Goal: Complete application form: Complete application form

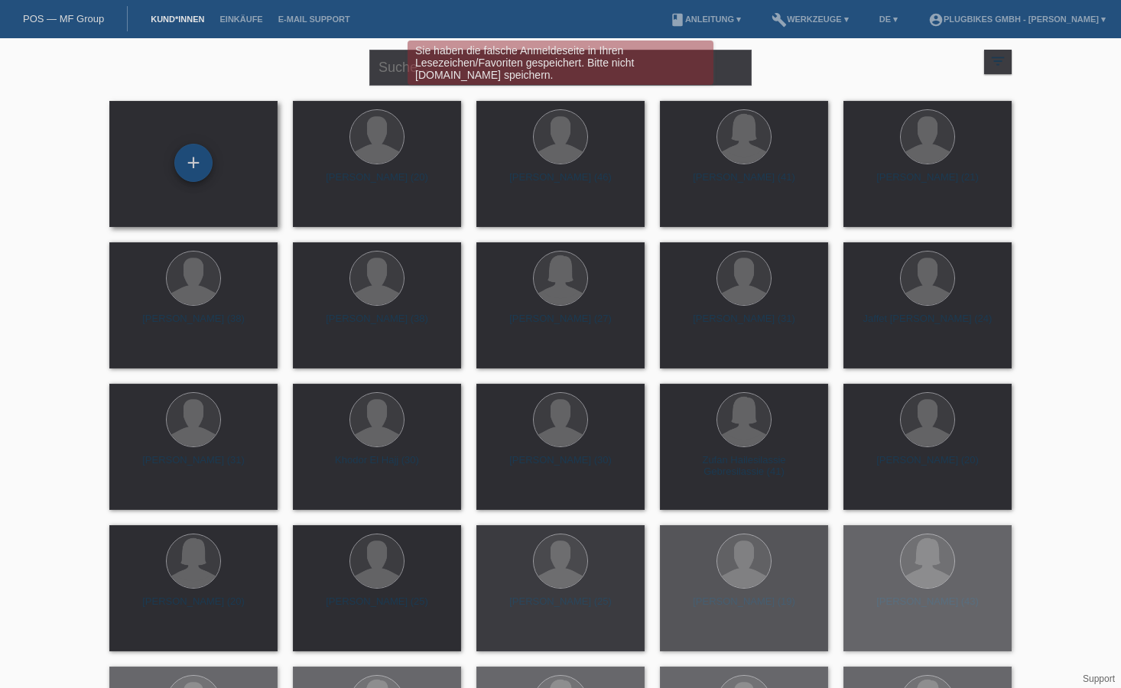
click at [190, 152] on div "+" at bounding box center [193, 163] width 38 height 38
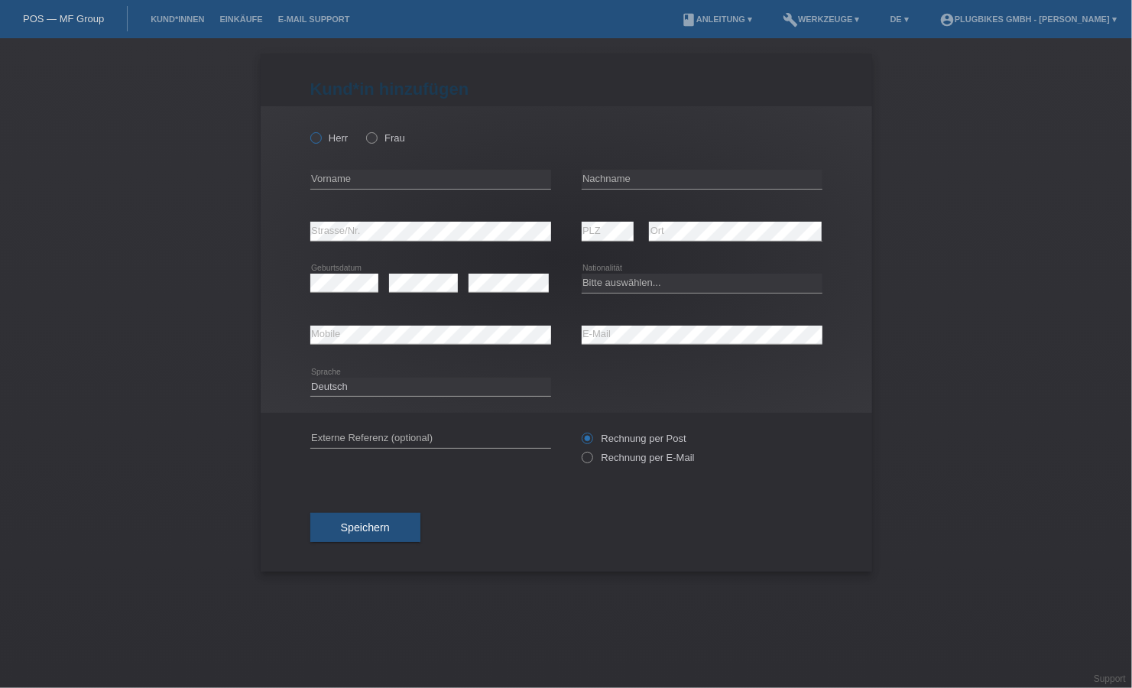
click at [329, 140] on label "Herr" at bounding box center [329, 137] width 38 height 11
click at [320, 140] on input "Herr" at bounding box center [315, 137] width 10 height 10
radio input "true"
click at [346, 177] on input "text" at bounding box center [430, 179] width 241 height 19
type input "Arber"
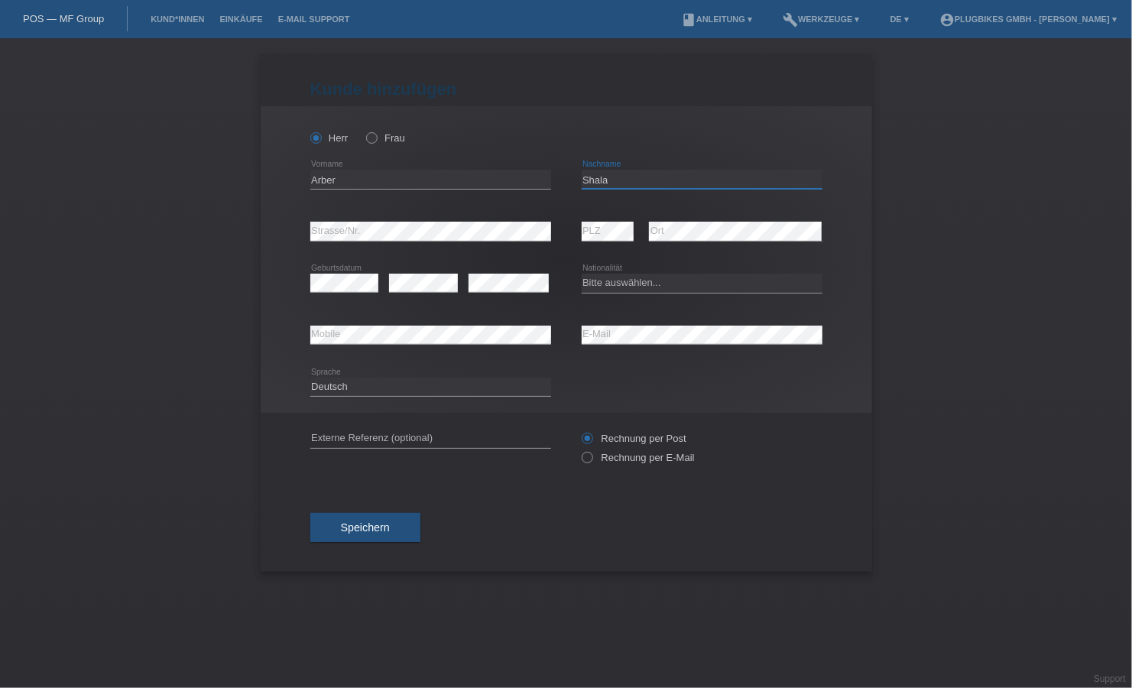
type input "Shala"
click at [616, 289] on select "Bitte auswählen... Schweiz Deutschland Liechtenstein Österreich ------------ Af…" at bounding box center [702, 283] width 241 height 18
click at [616, 281] on select "Bitte auswählen... Schweiz Deutschland Liechtenstein Österreich ------------ Af…" at bounding box center [702, 283] width 241 height 18
select select "XK"
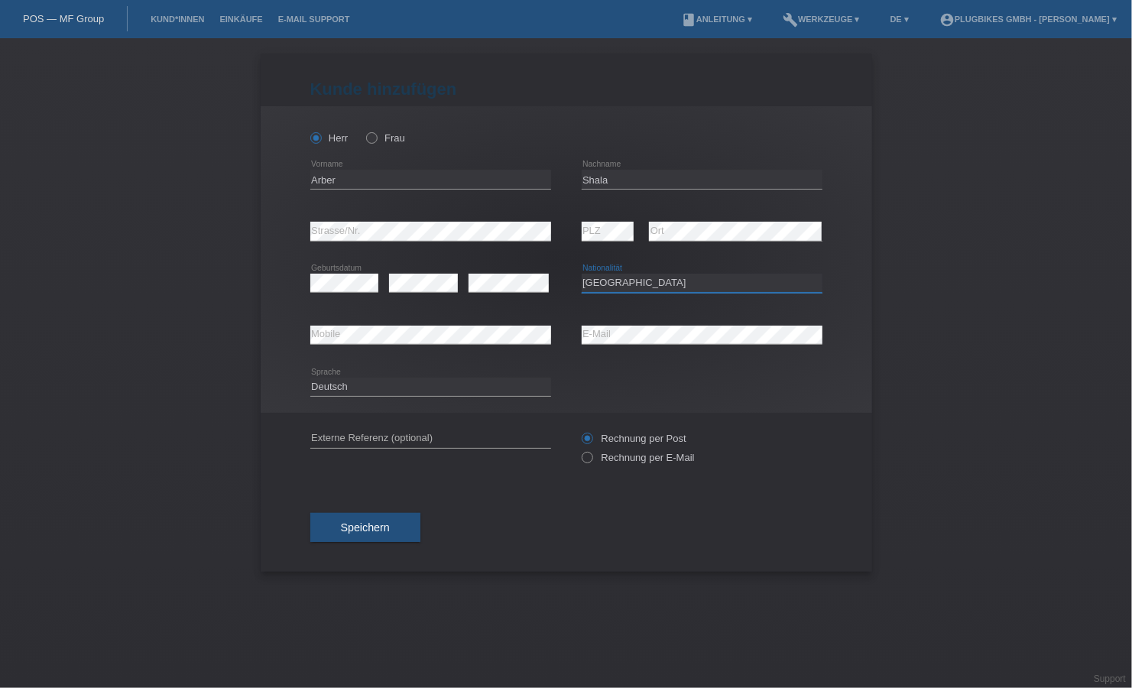
click at [582, 274] on select "Bitte auswählen... Schweiz Deutschland Liechtenstein Österreich ------------ Af…" at bounding box center [702, 283] width 241 height 18
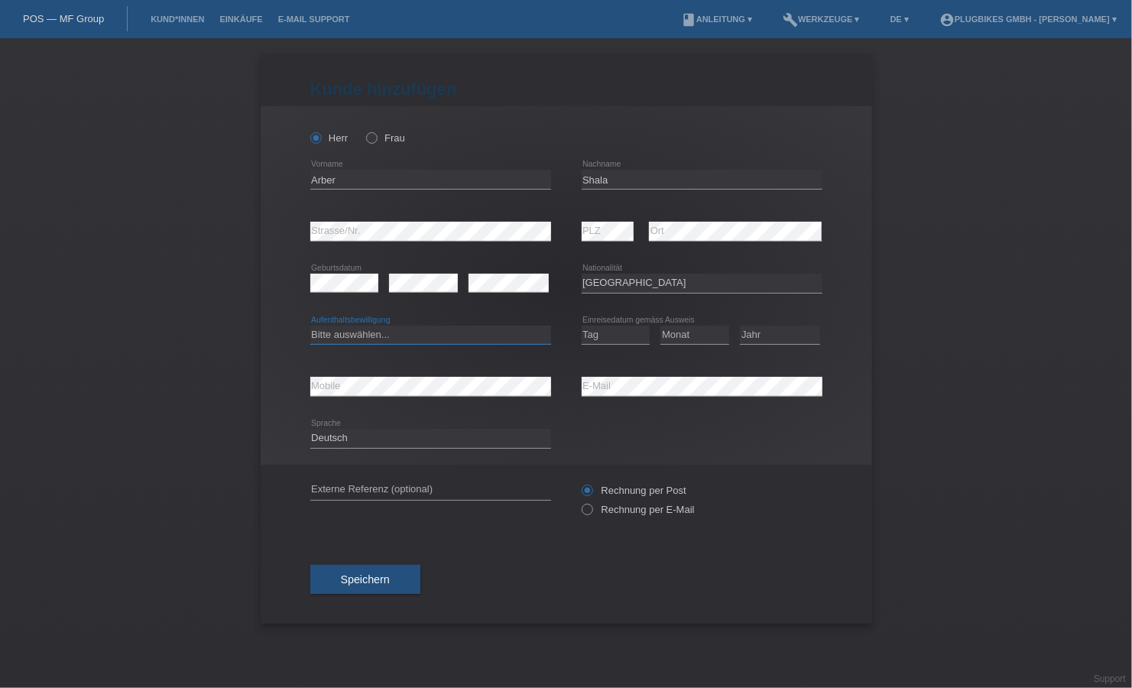
click at [355, 333] on select "Bitte auswählen... C B B - Flüchtlingsstatus Andere" at bounding box center [430, 335] width 241 height 18
click at [632, 433] on div "Deutsch Français Italiano English error Sprache" at bounding box center [566, 439] width 512 height 52
click at [456, 336] on select "Bitte auswählen... C B B - Flüchtlingsstatus Andere" at bounding box center [430, 335] width 241 height 18
click at [310, 326] on select "Bitte auswählen... C B B - Flüchtlingsstatus Andere" at bounding box center [430, 335] width 241 height 18
click at [445, 336] on select "Bitte auswählen... C B B - Flüchtlingsstatus Andere" at bounding box center [430, 335] width 241 height 18
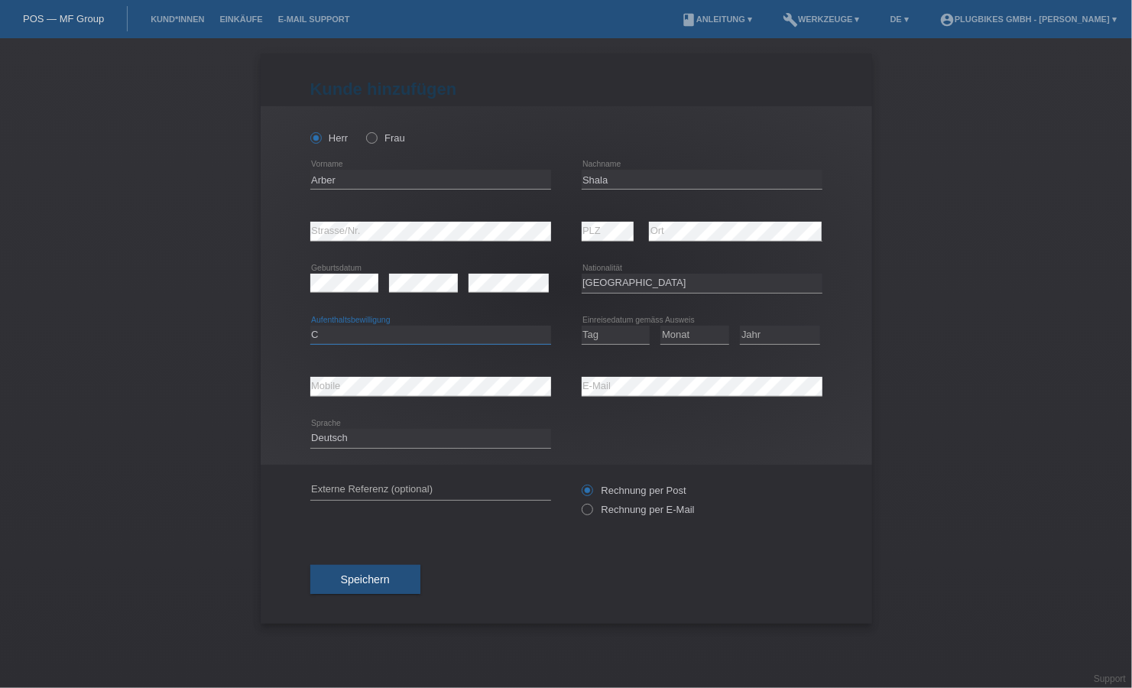
select select "B"
click at [310, 326] on select "Bitte auswählen... C B B - Flüchtlingsstatus Andere" at bounding box center [430, 335] width 241 height 18
click at [599, 328] on select "Tag 01 02 03 04 05 06 07 08 09 10 11" at bounding box center [616, 335] width 69 height 18
select select "31"
click at [582, 326] on select "Tag 01 02 03 04 05 06 07 08 09 10 11" at bounding box center [616, 335] width 69 height 18
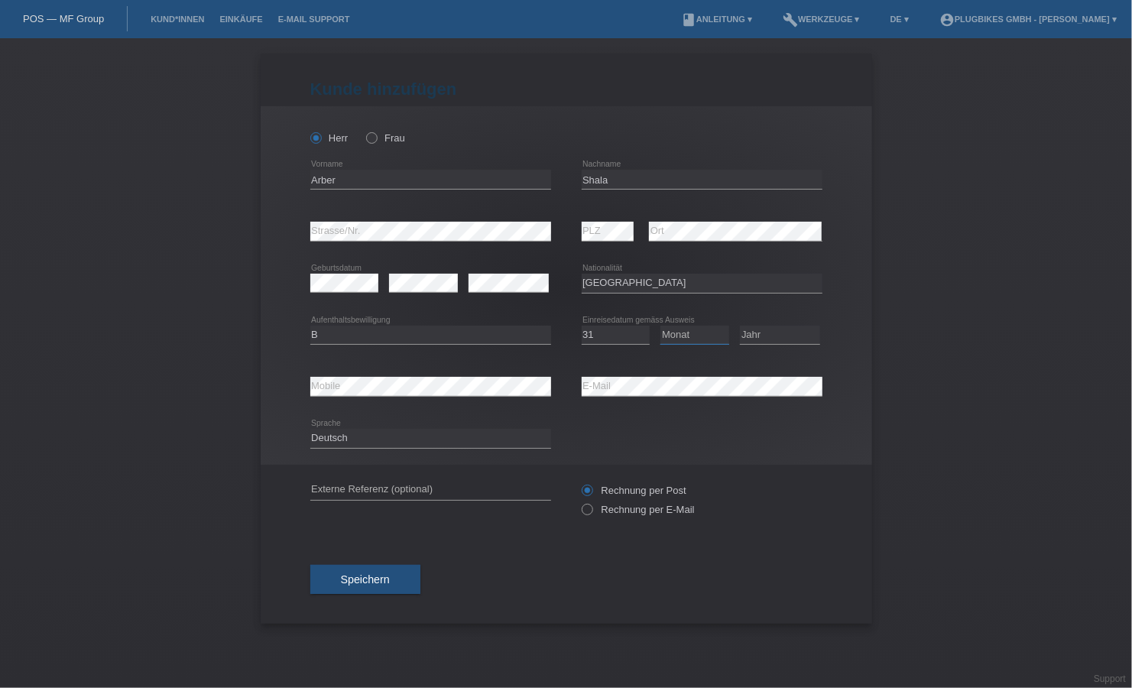
click at [686, 332] on select "Monat 01 02 03 04 05 06 07 08 09 10 11" at bounding box center [694, 335] width 69 height 18
select select "10"
click at [660, 326] on select "Monat 01 02 03 04 05 06 07 08 09 10 11" at bounding box center [694, 335] width 69 height 18
click at [761, 333] on select "Jahr 2025 2024 2023 2022 2021 2020 2019 2018 2017 2016 2015 2014 2013 2012 2011…" at bounding box center [780, 335] width 80 height 18
select select "2014"
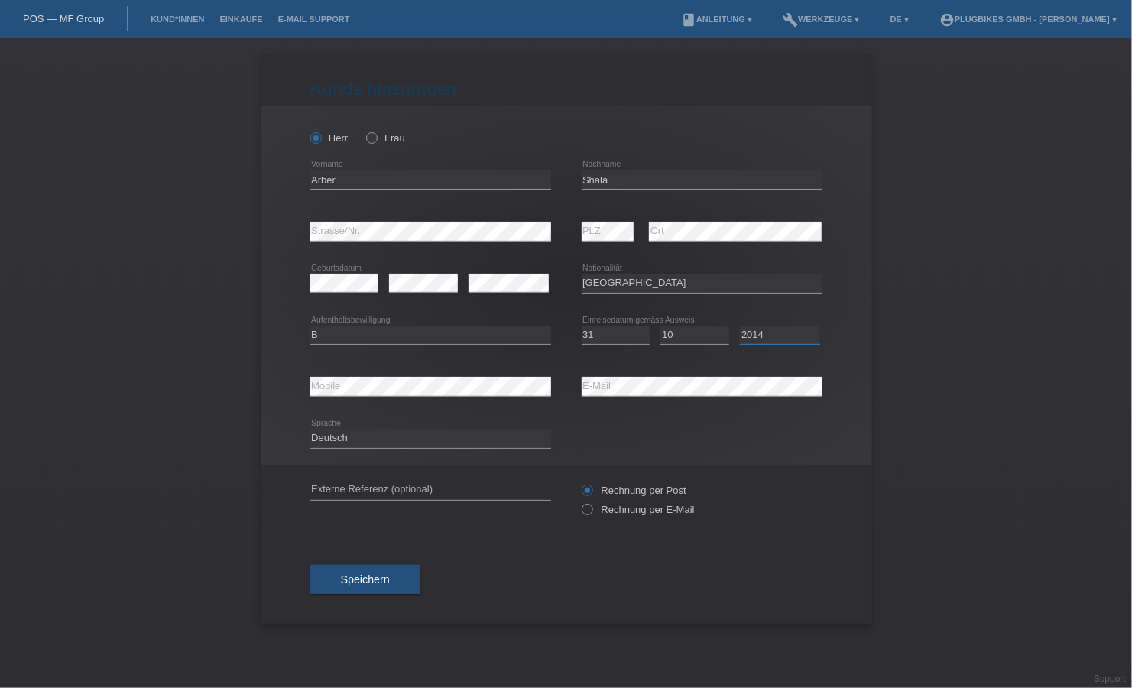
click at [740, 326] on select "Jahr 2025 2024 2023 2022 2021 2020 2019 2018 2017 2016 2015 2014 2013 2012 2011…" at bounding box center [780, 335] width 80 height 18
click at [422, 398] on div "error Mobile" at bounding box center [430, 387] width 241 height 52
click at [369, 589] on button "Speichern" at bounding box center [365, 579] width 110 height 29
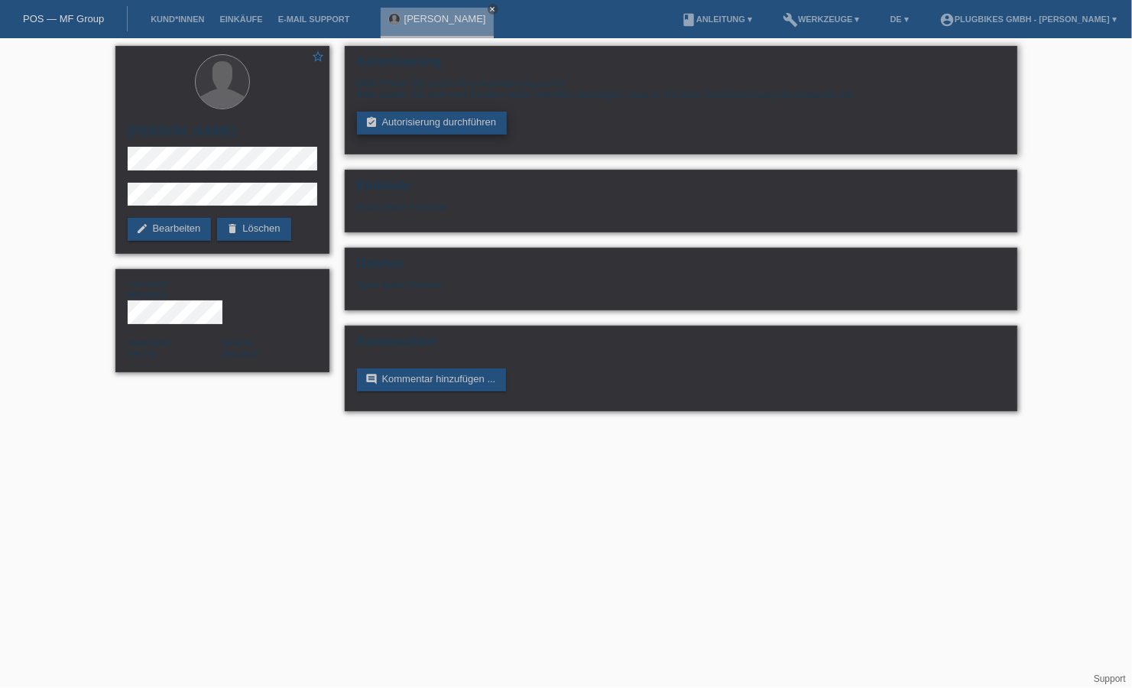
click at [429, 125] on link "assignment_turned_in Autorisierung durchführen" at bounding box center [432, 123] width 151 height 23
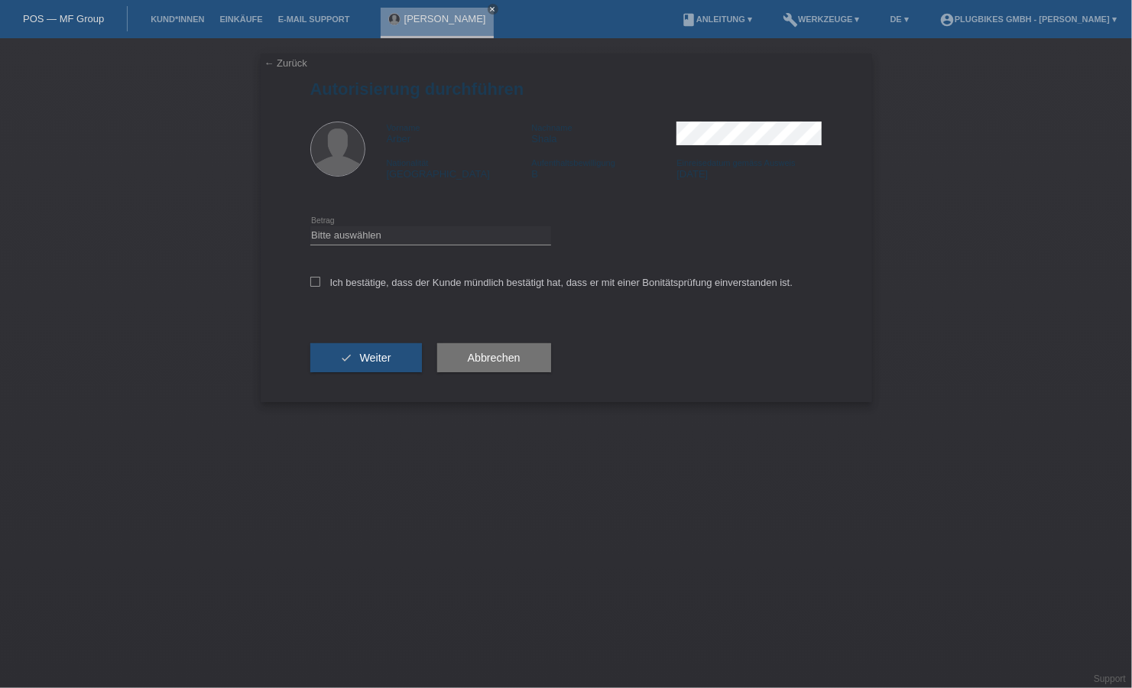
click at [313, 274] on div "Ich bestätige, dass der Kunde mündlich bestätigt hat, dass er mit einer Bonität…" at bounding box center [566, 287] width 512 height 52
click at [339, 244] on select "Bitte auswählen CHF 1.00 - CHF 499.00 CHF 500.00 - CHF 1'999.00 CHF 2'000.00 - …" at bounding box center [430, 235] width 241 height 18
select select "3"
click at [310, 226] on select "Bitte auswählen CHF 1.00 - CHF 499.00 CHF 500.00 - CHF 1'999.00 CHF 2'000.00 - …" at bounding box center [430, 235] width 241 height 18
click at [317, 284] on icon at bounding box center [315, 282] width 10 height 10
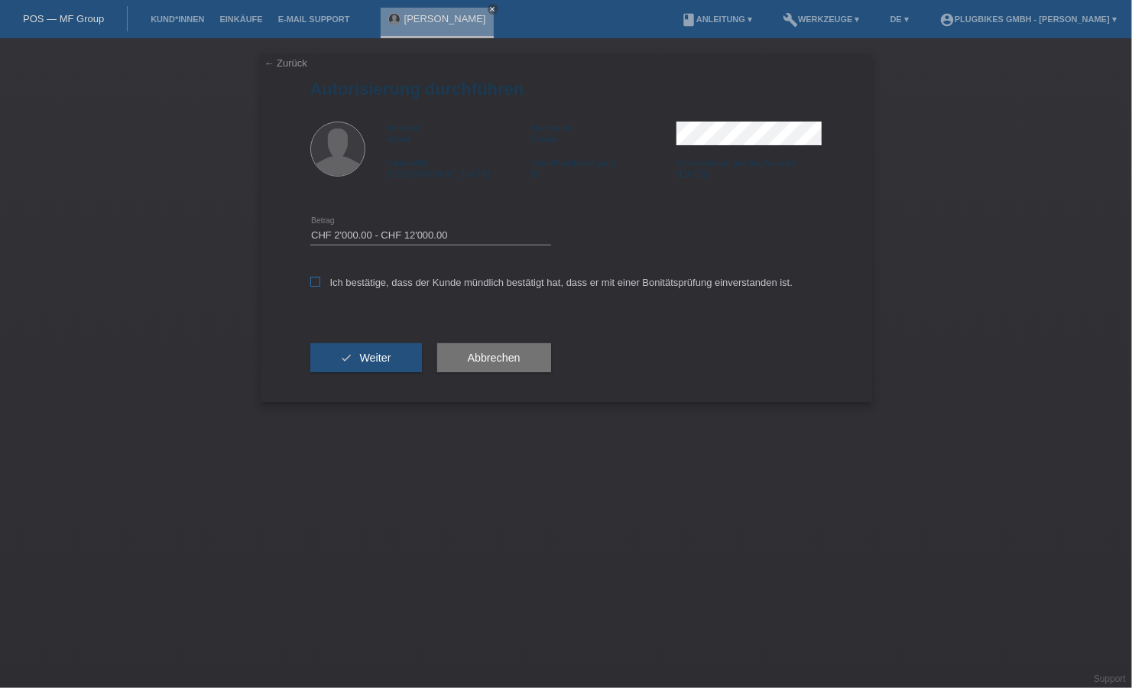
click at [317, 284] on input "Ich bestätige, dass der Kunde mündlich bestätigt hat, dass er mit einer Bonität…" at bounding box center [315, 282] width 10 height 10
checkbox input "true"
click at [382, 365] on button "check Weiter" at bounding box center [366, 357] width 112 height 29
